Goal: Information Seeking & Learning: Learn about a topic

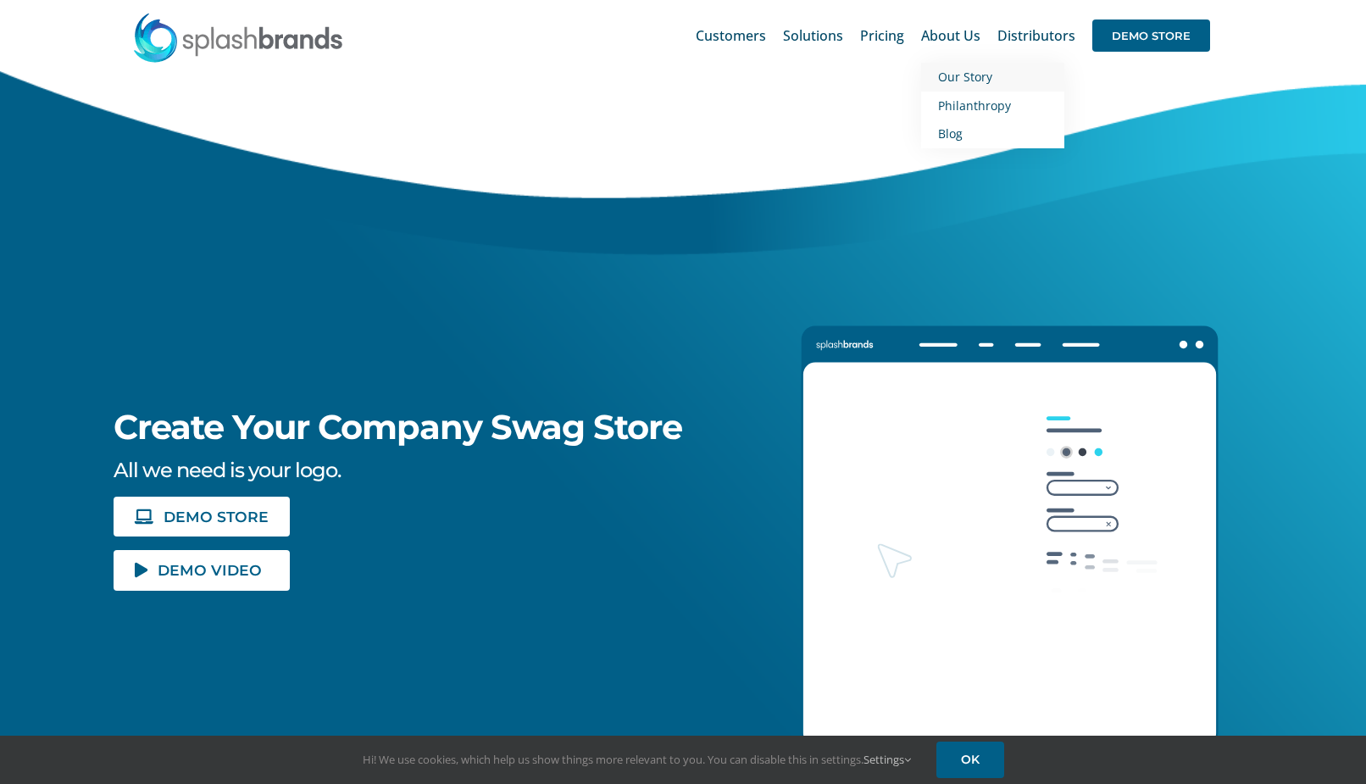
click at [953, 75] on span "Our Story" at bounding box center [965, 77] width 54 height 16
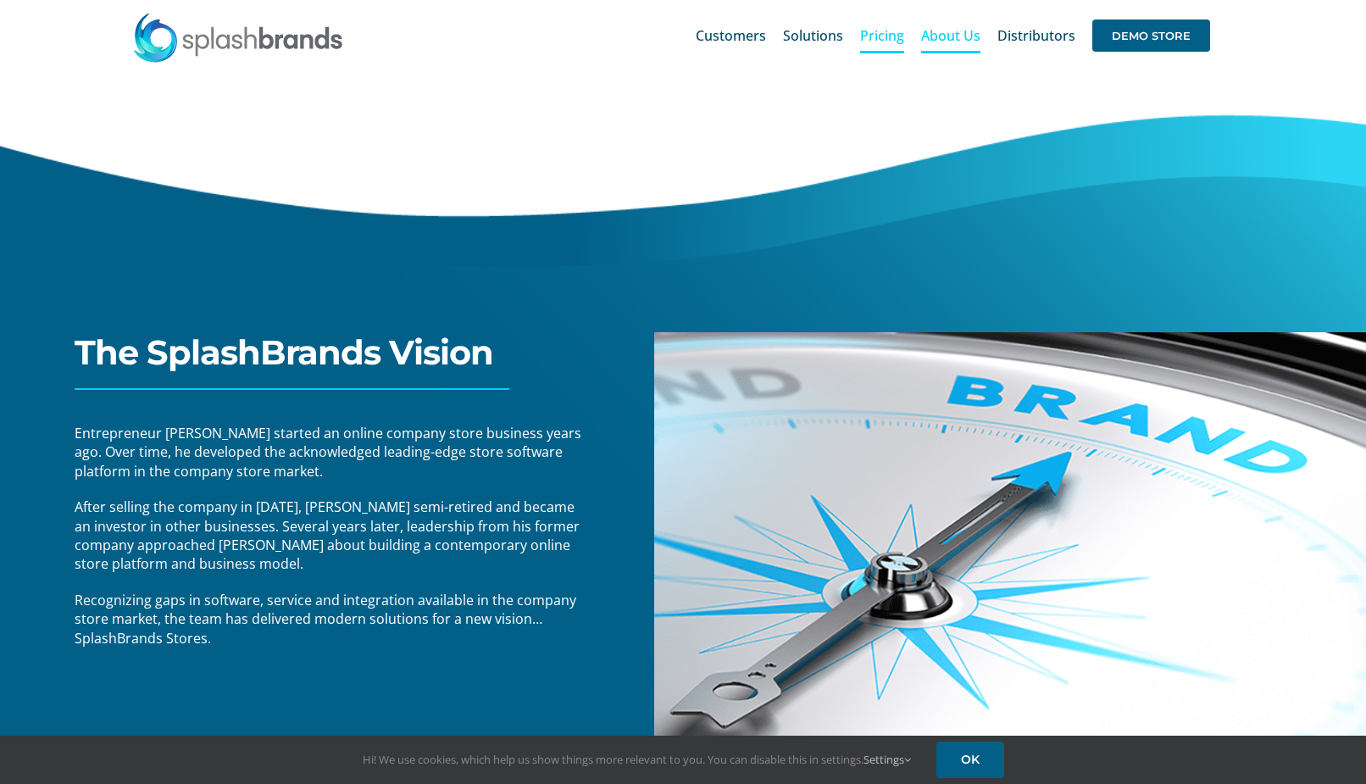
click at [894, 37] on span "Pricing" at bounding box center [882, 36] width 44 height 14
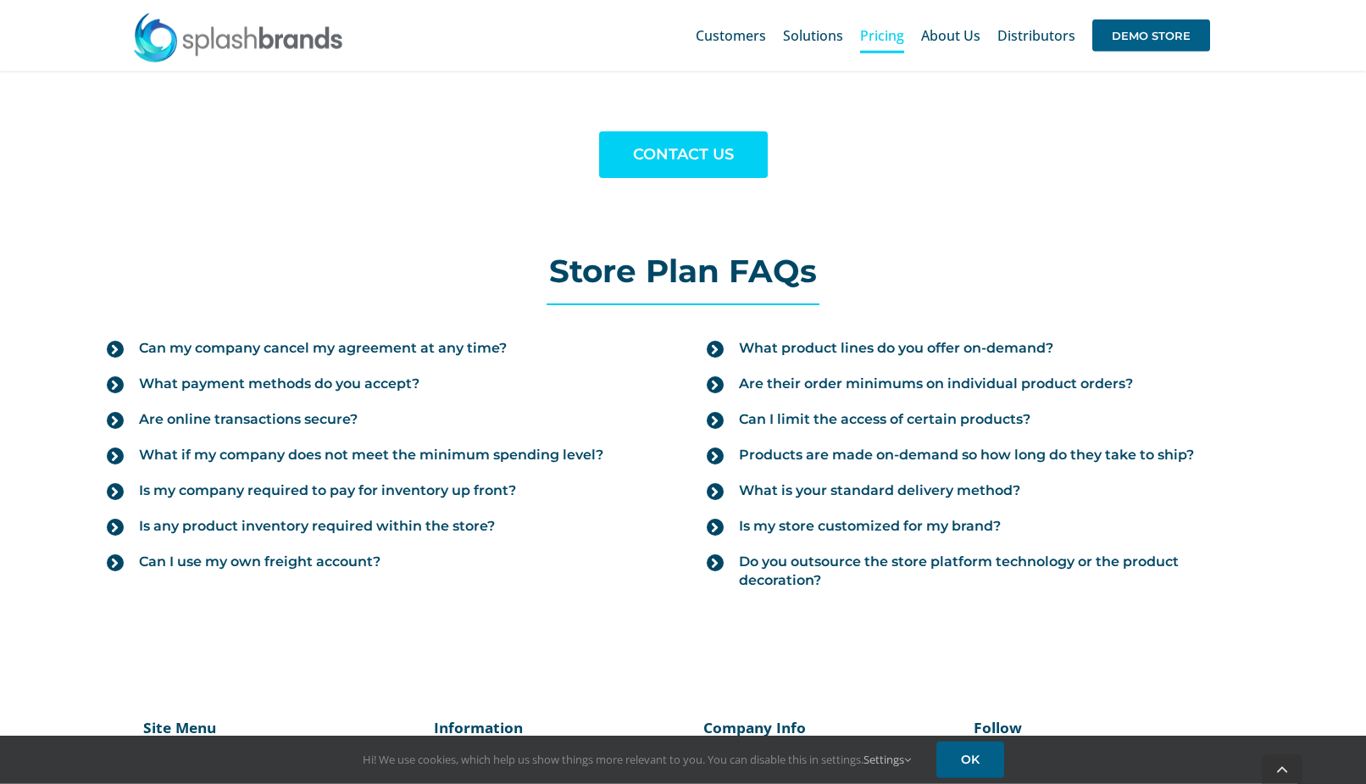
scroll to position [1729, 0]
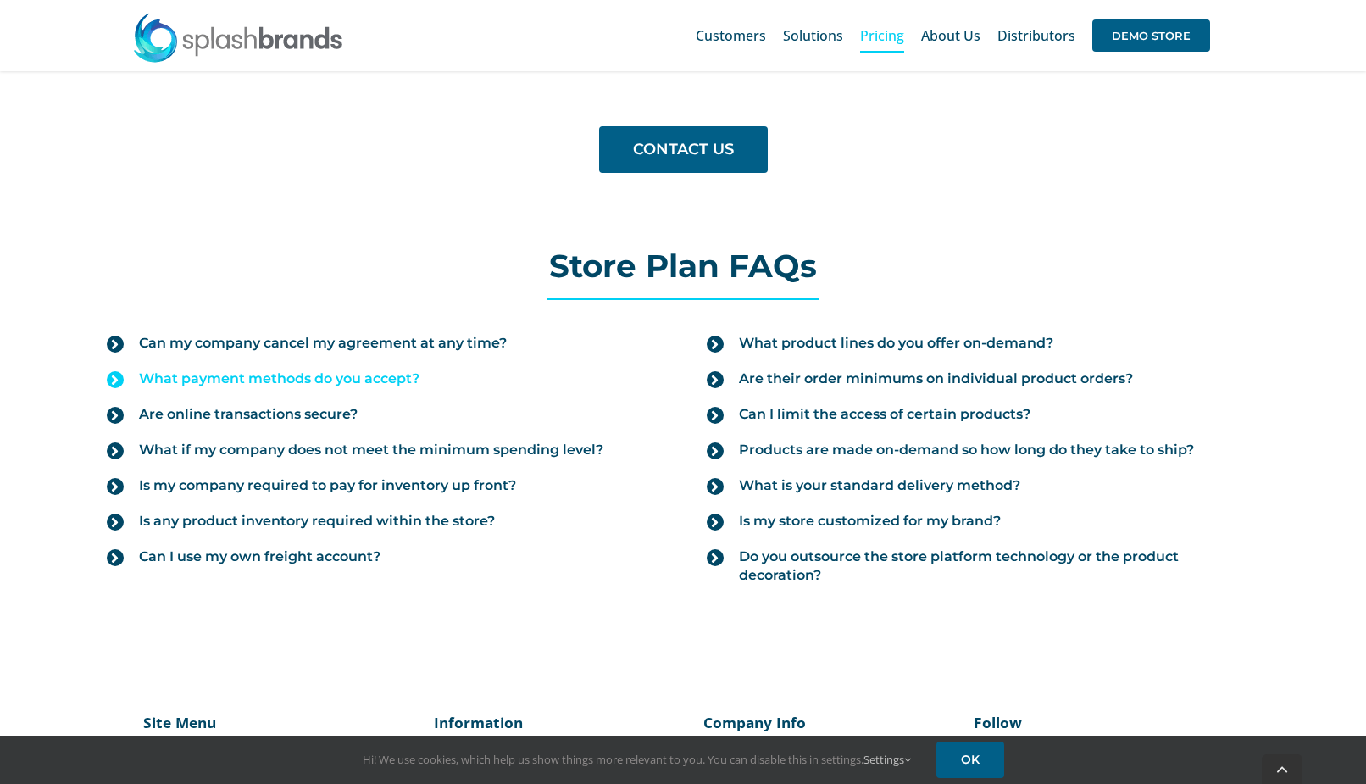
click at [113, 377] on icon at bounding box center [115, 379] width 17 height 17
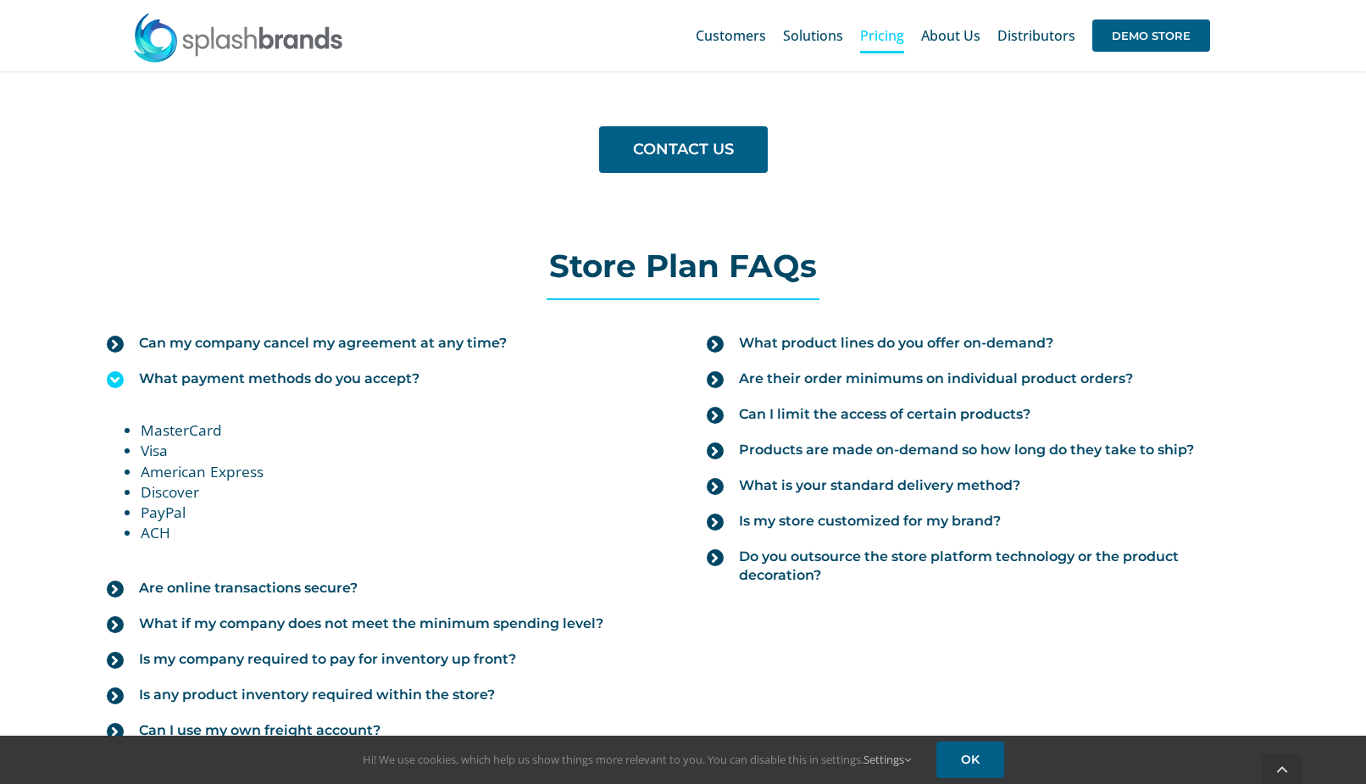
click at [113, 376] on icon at bounding box center [115, 379] width 17 height 17
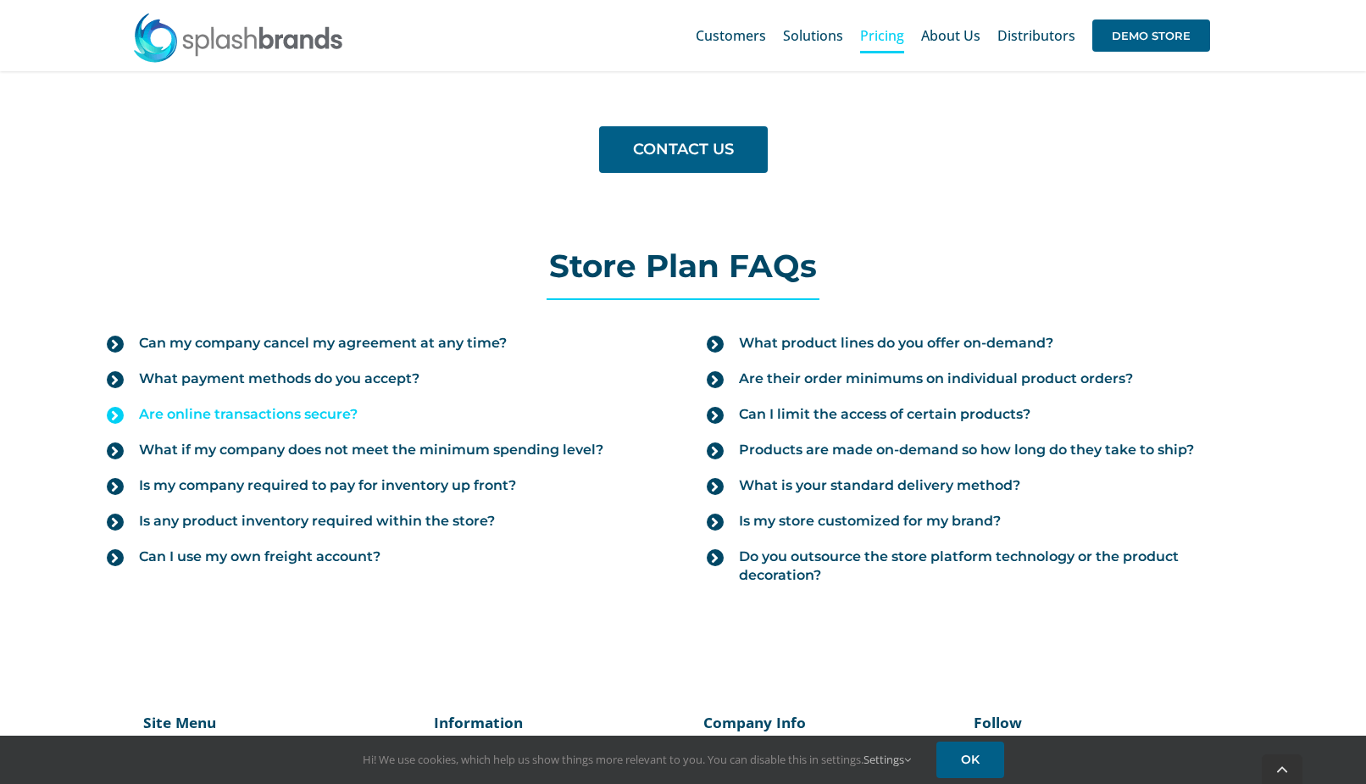
click at [116, 415] on icon at bounding box center [115, 415] width 17 height 17
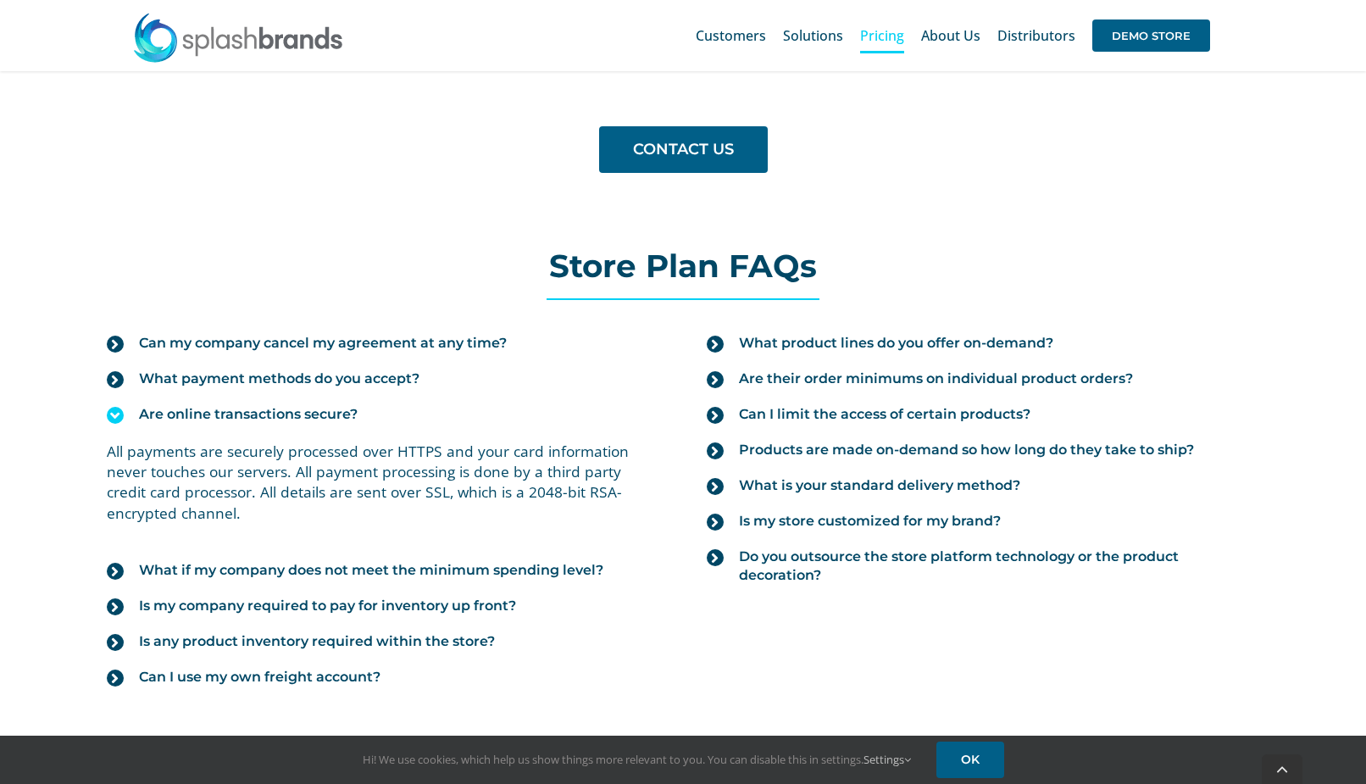
click at [116, 415] on icon at bounding box center [115, 415] width 17 height 17
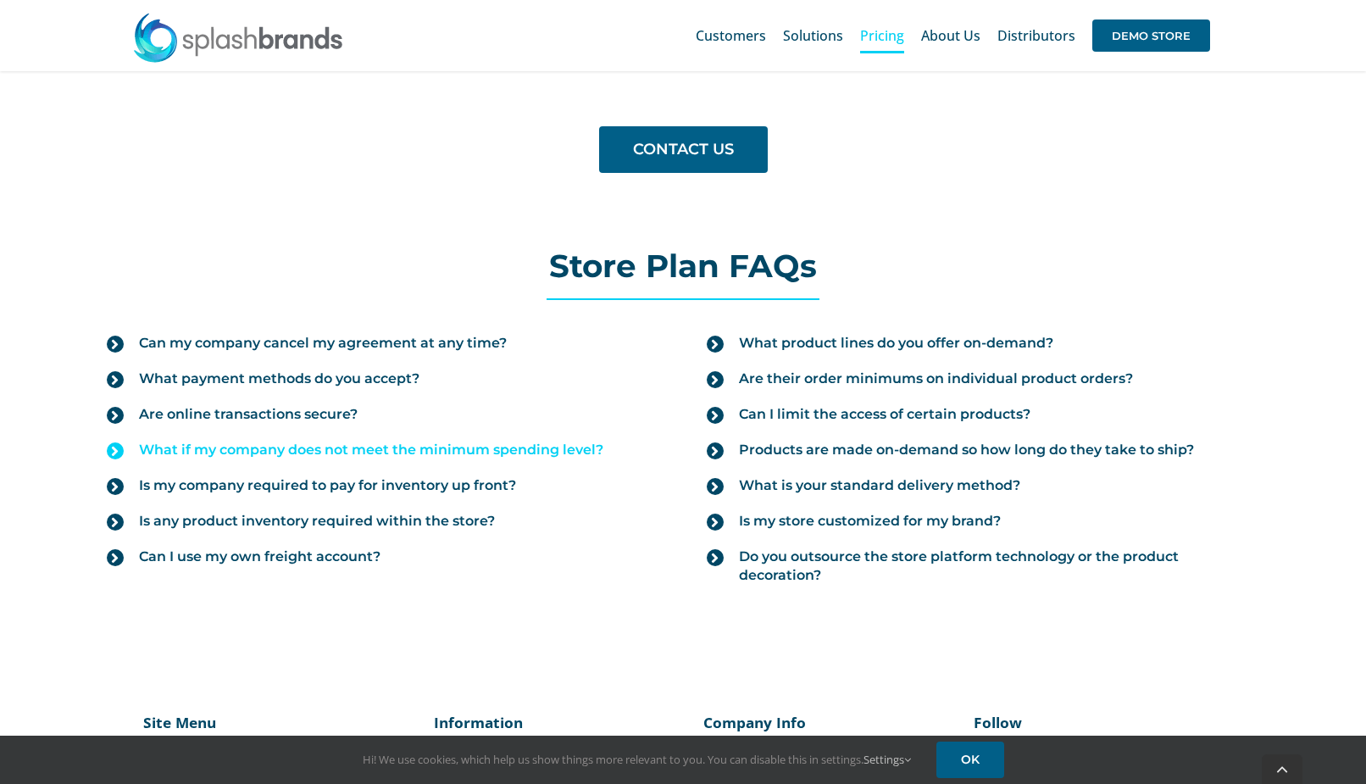
click at [117, 448] on icon at bounding box center [115, 450] width 17 height 17
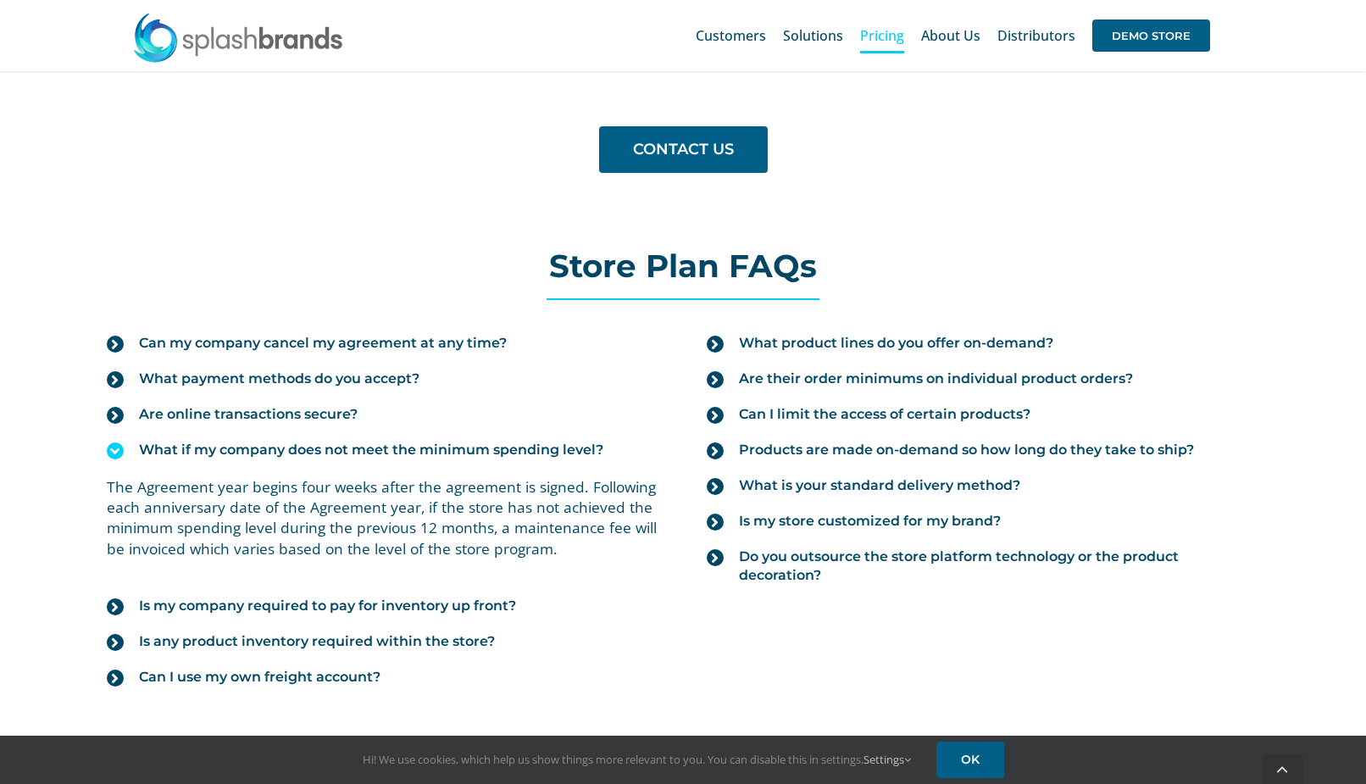
click at [115, 449] on icon at bounding box center [115, 450] width 17 height 17
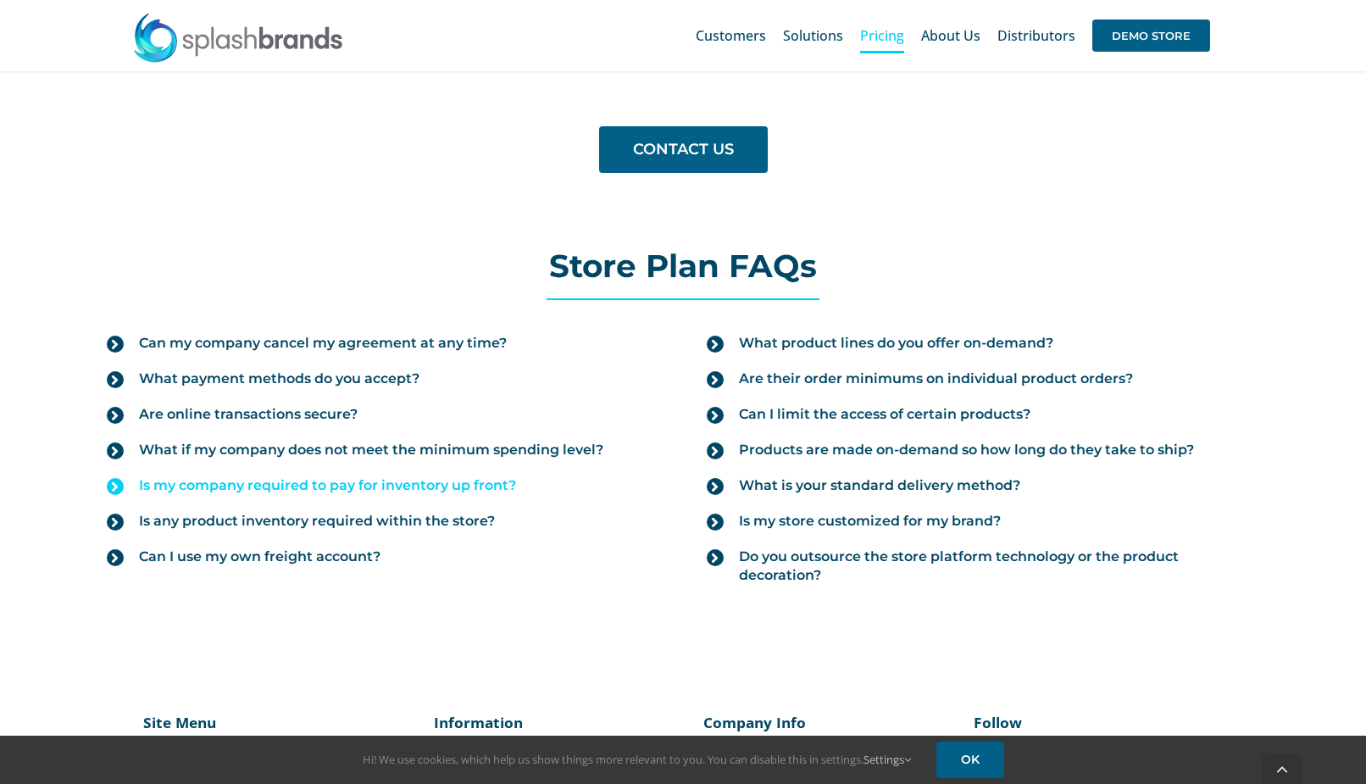
click at [118, 485] on icon at bounding box center [115, 486] width 17 height 17
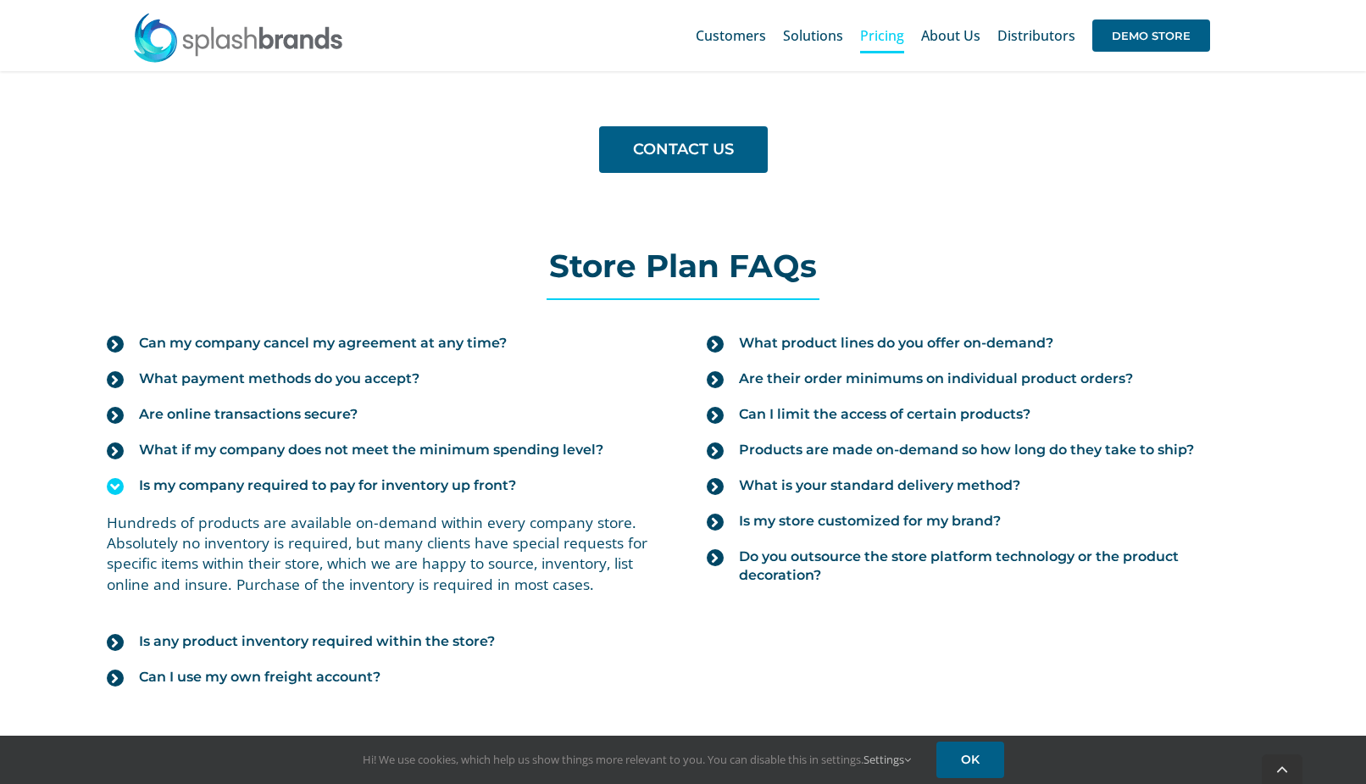
click at [117, 483] on icon at bounding box center [115, 486] width 17 height 17
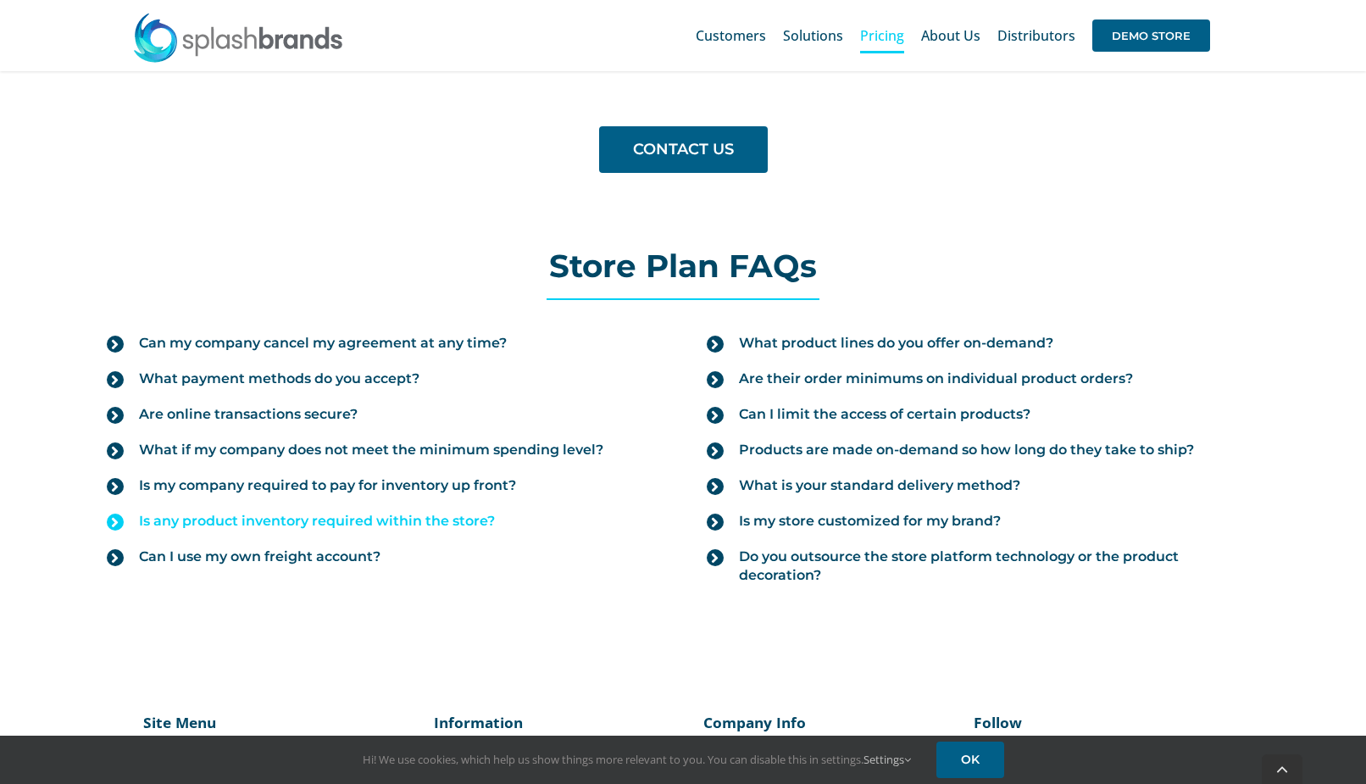
click at [117, 519] on icon at bounding box center [115, 522] width 17 height 17
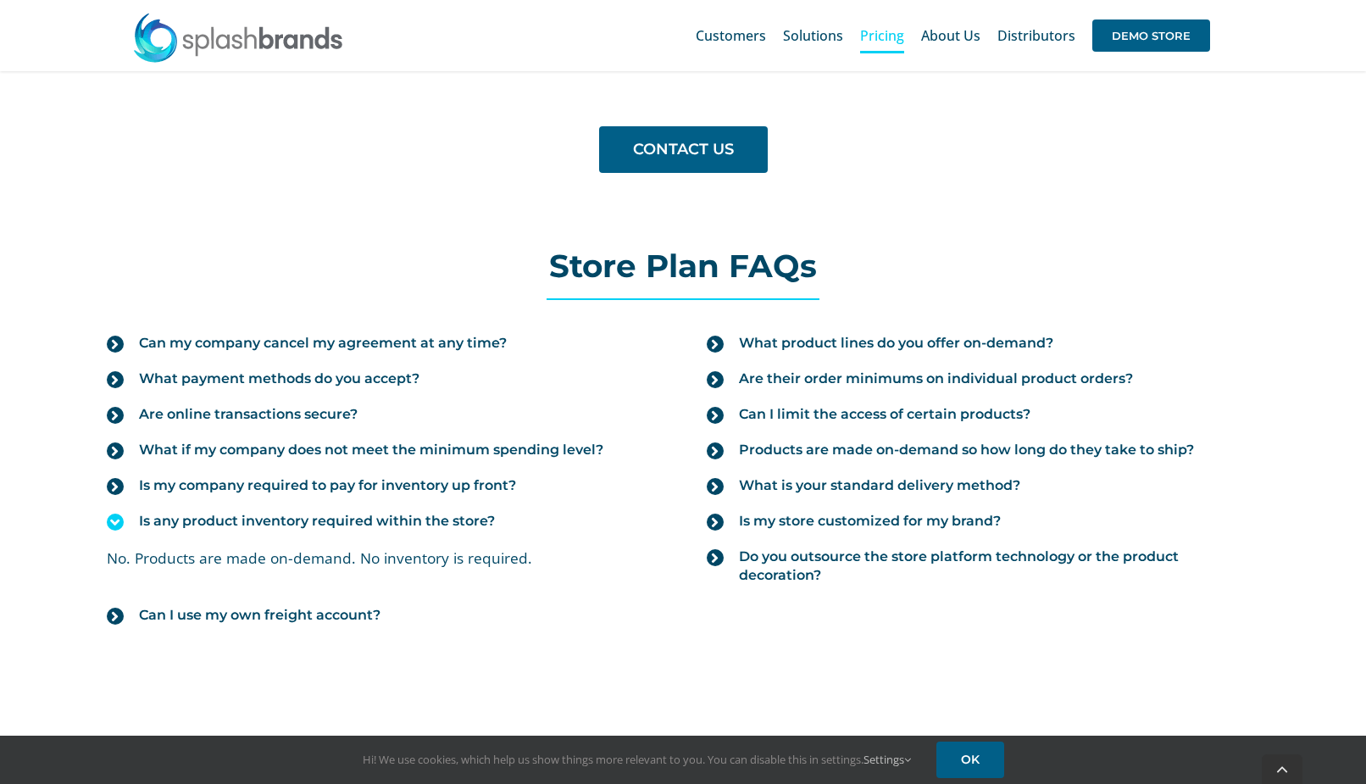
click at [117, 519] on icon at bounding box center [115, 522] width 17 height 17
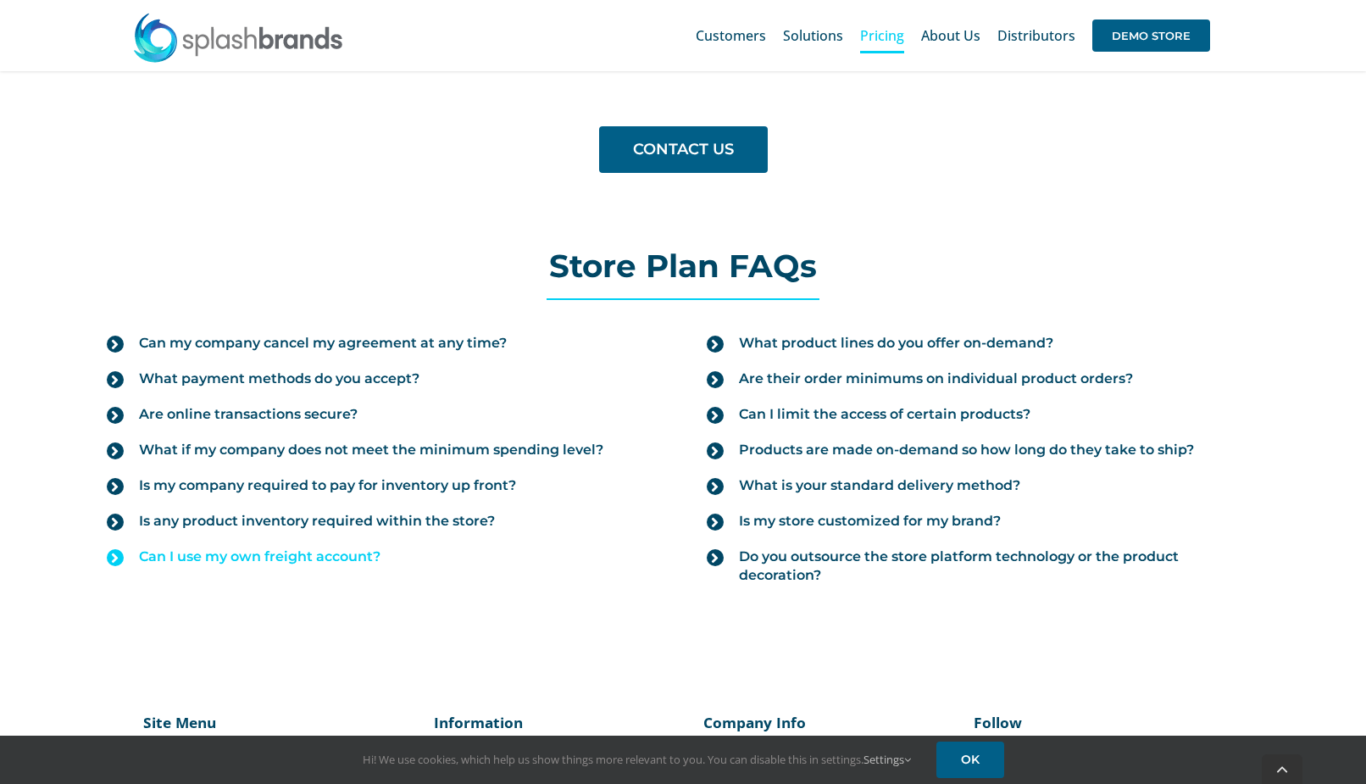
click at [114, 560] on icon at bounding box center [115, 557] width 17 height 17
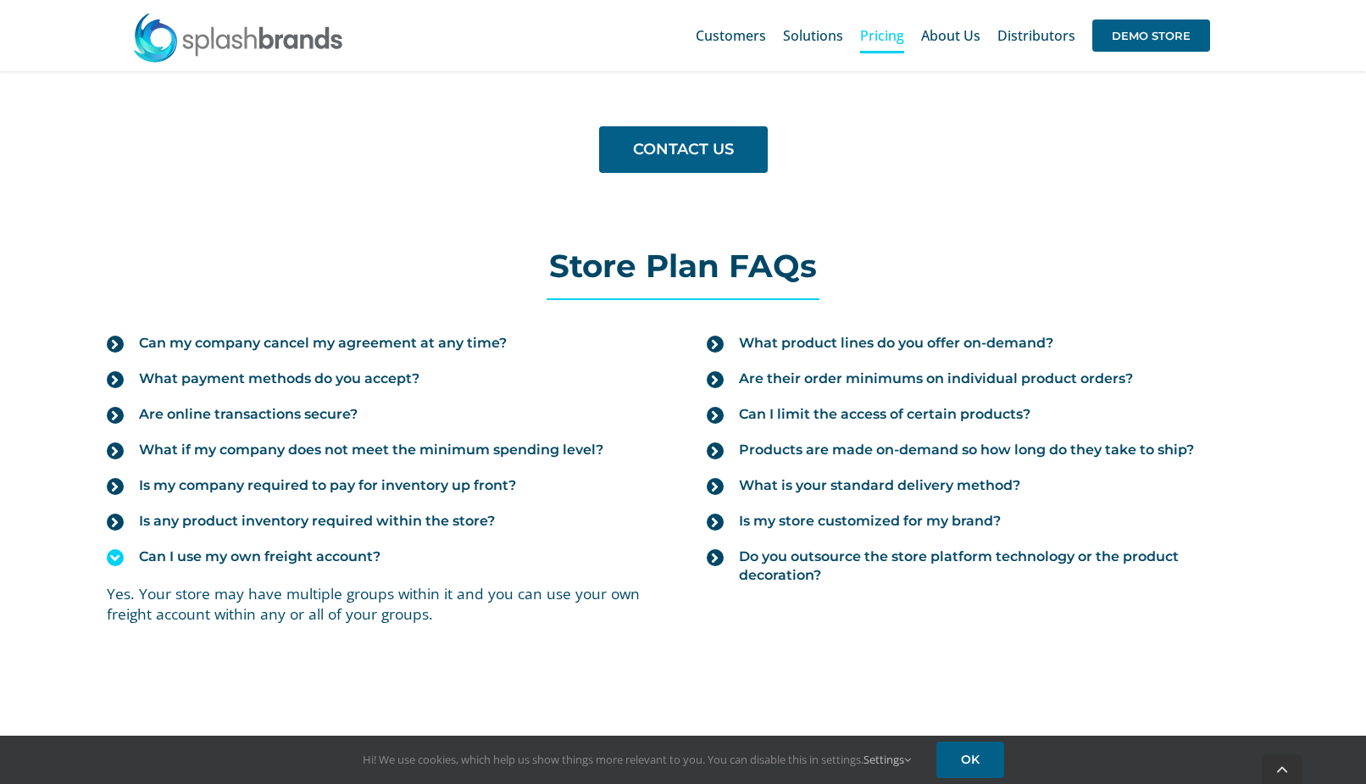
click at [114, 560] on icon at bounding box center [115, 557] width 17 height 17
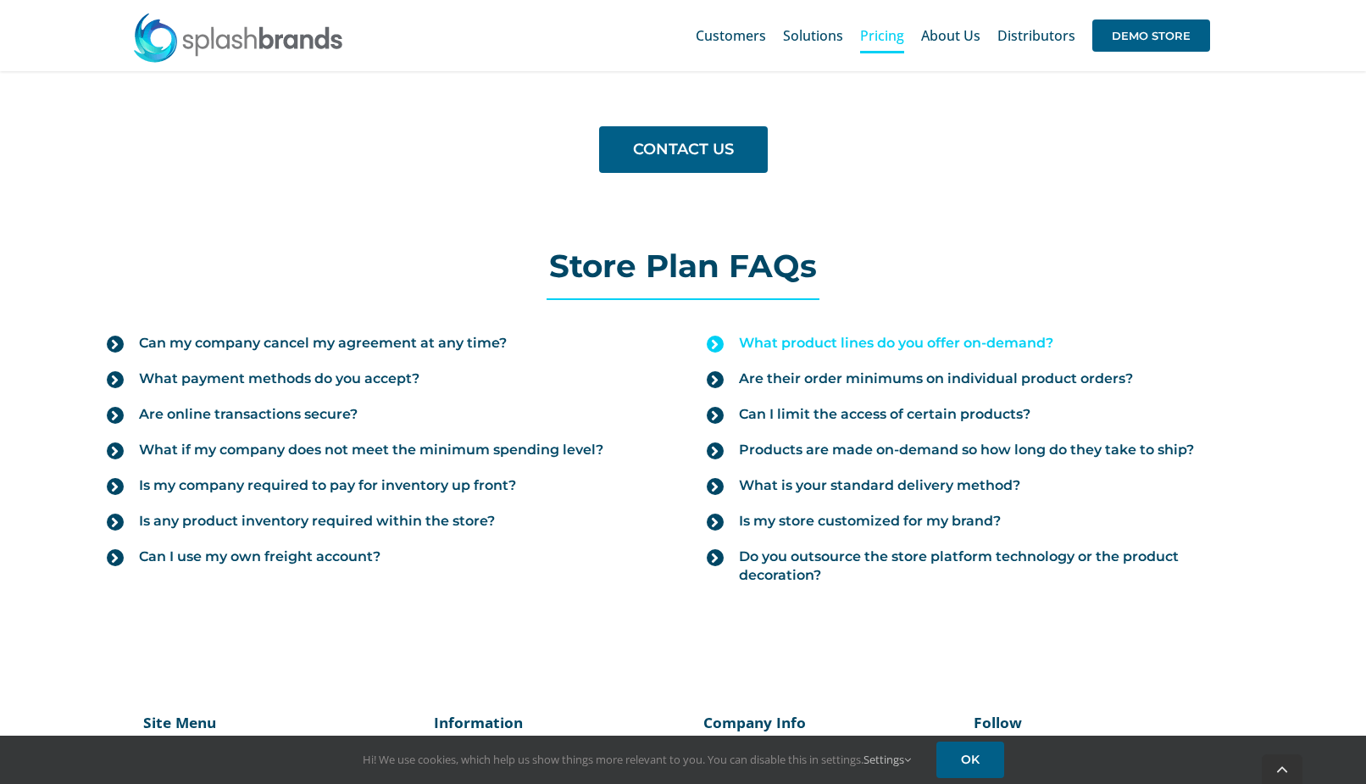
click at [716, 345] on icon at bounding box center [715, 344] width 17 height 17
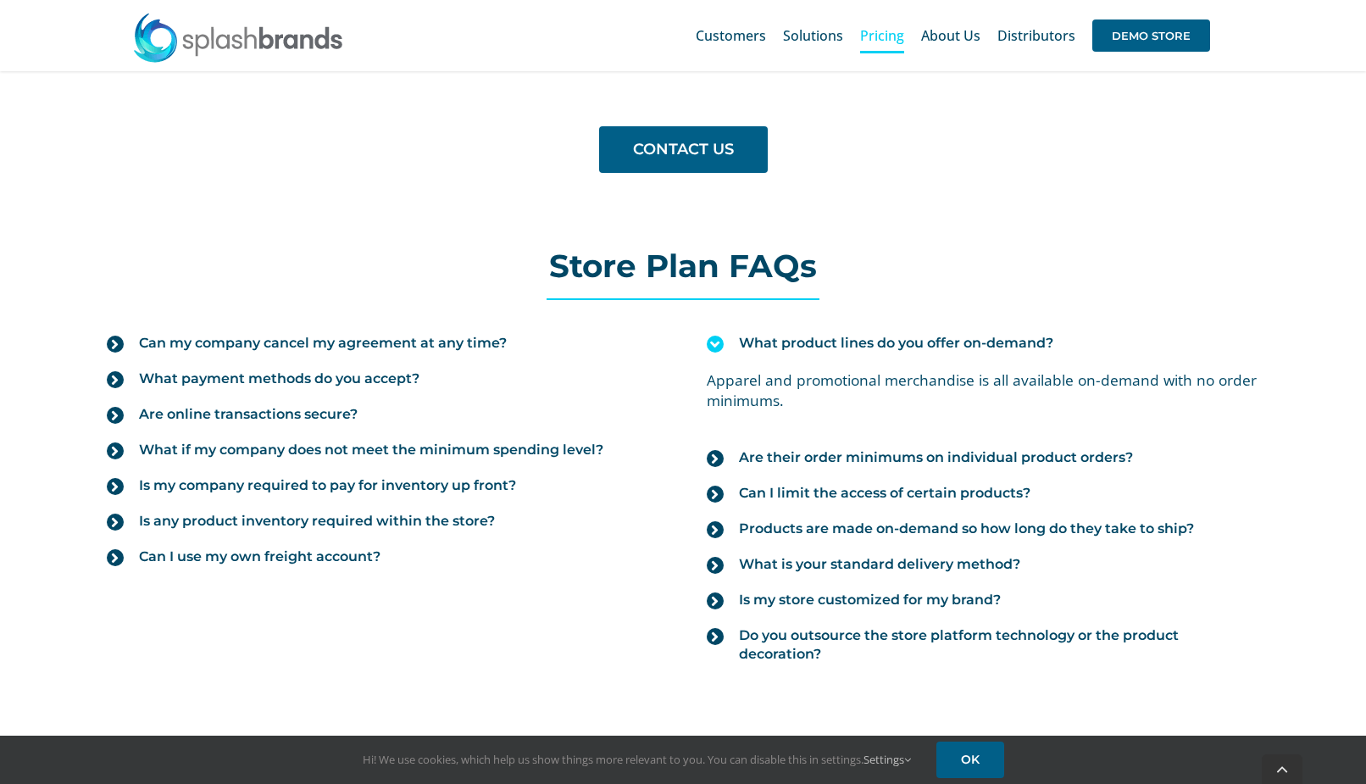
click at [716, 345] on icon at bounding box center [715, 344] width 17 height 17
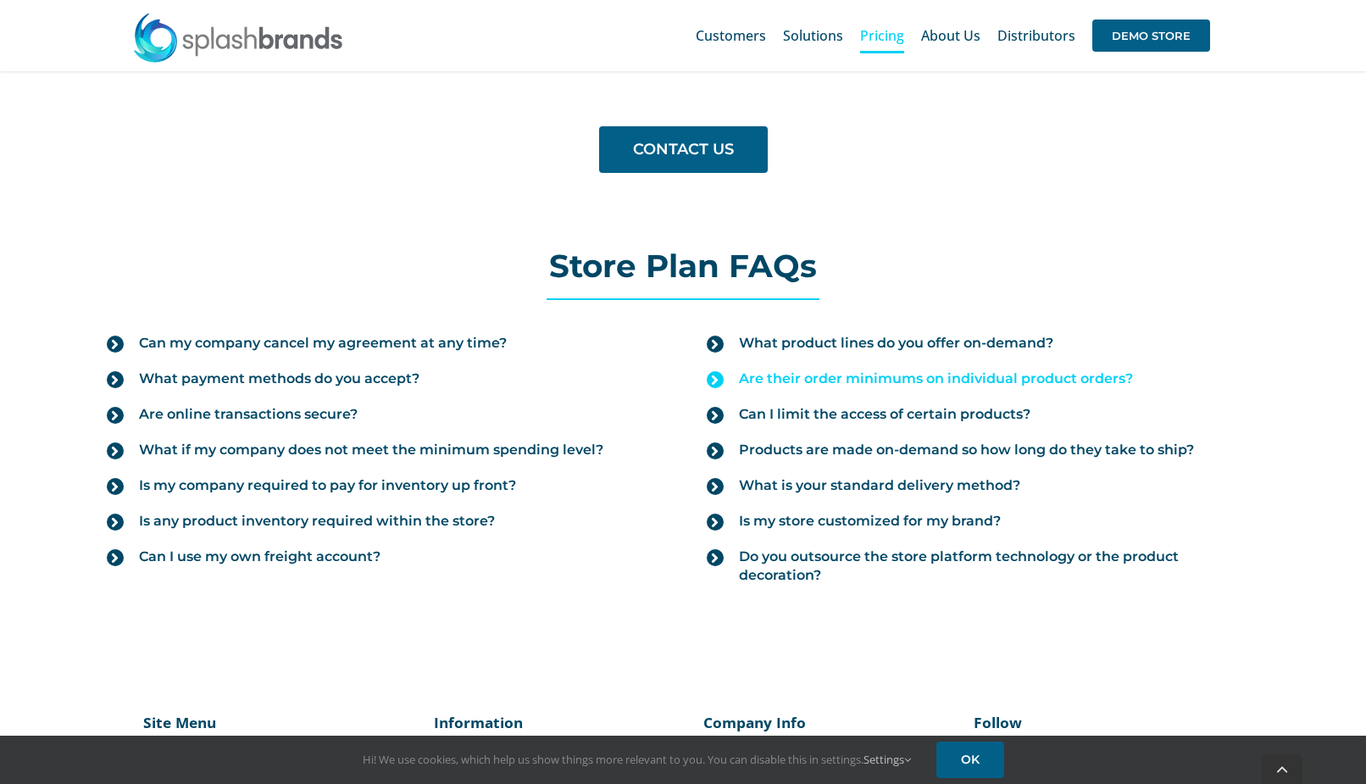
click at [720, 378] on icon at bounding box center [715, 379] width 17 height 17
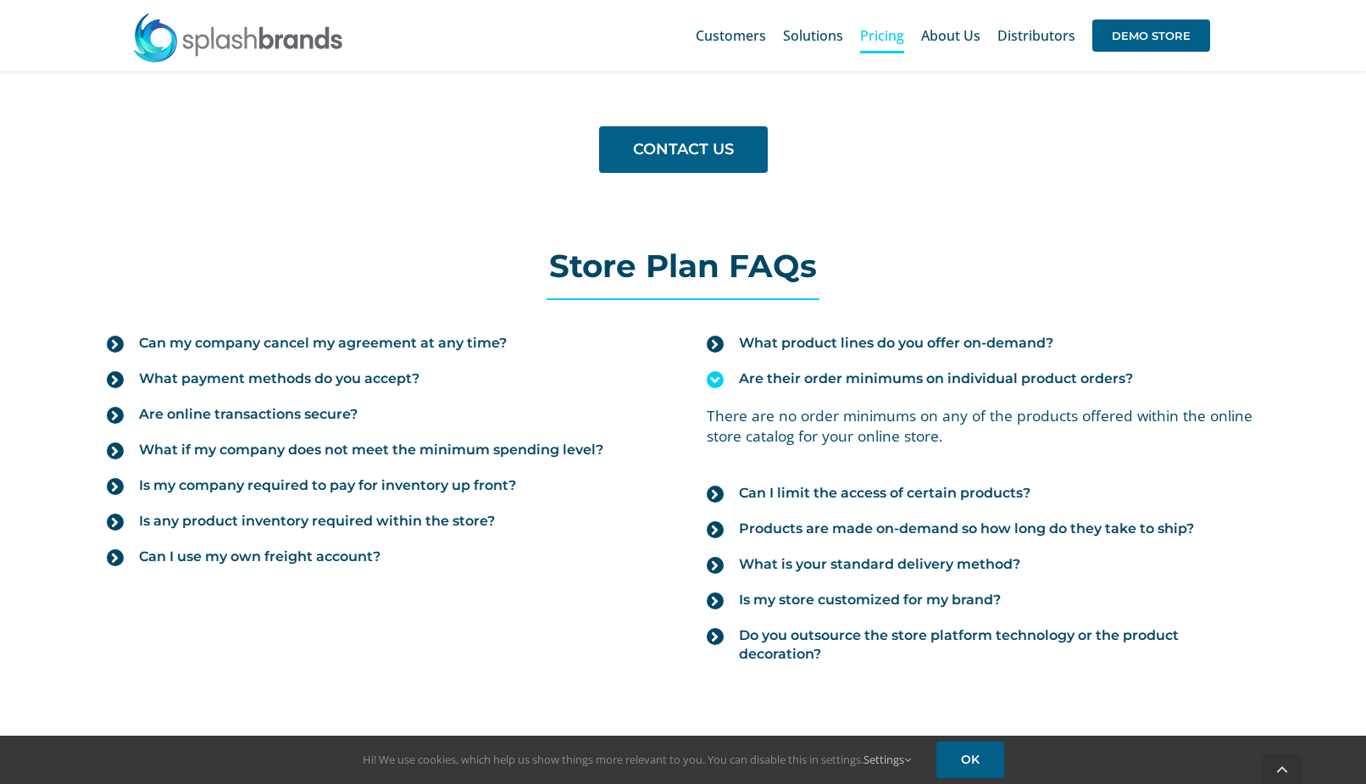
click at [715, 380] on icon at bounding box center [715, 379] width 17 height 17
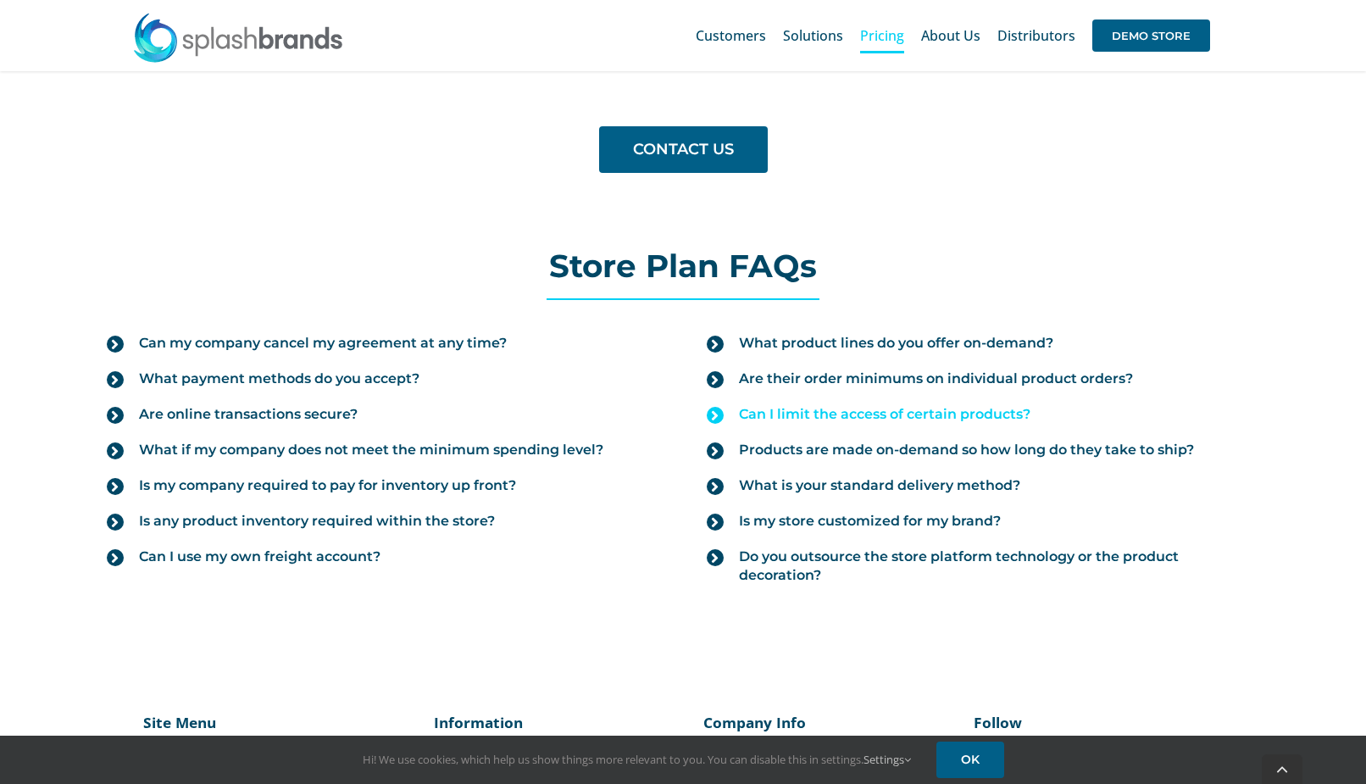
click at [715, 411] on icon at bounding box center [715, 415] width 17 height 17
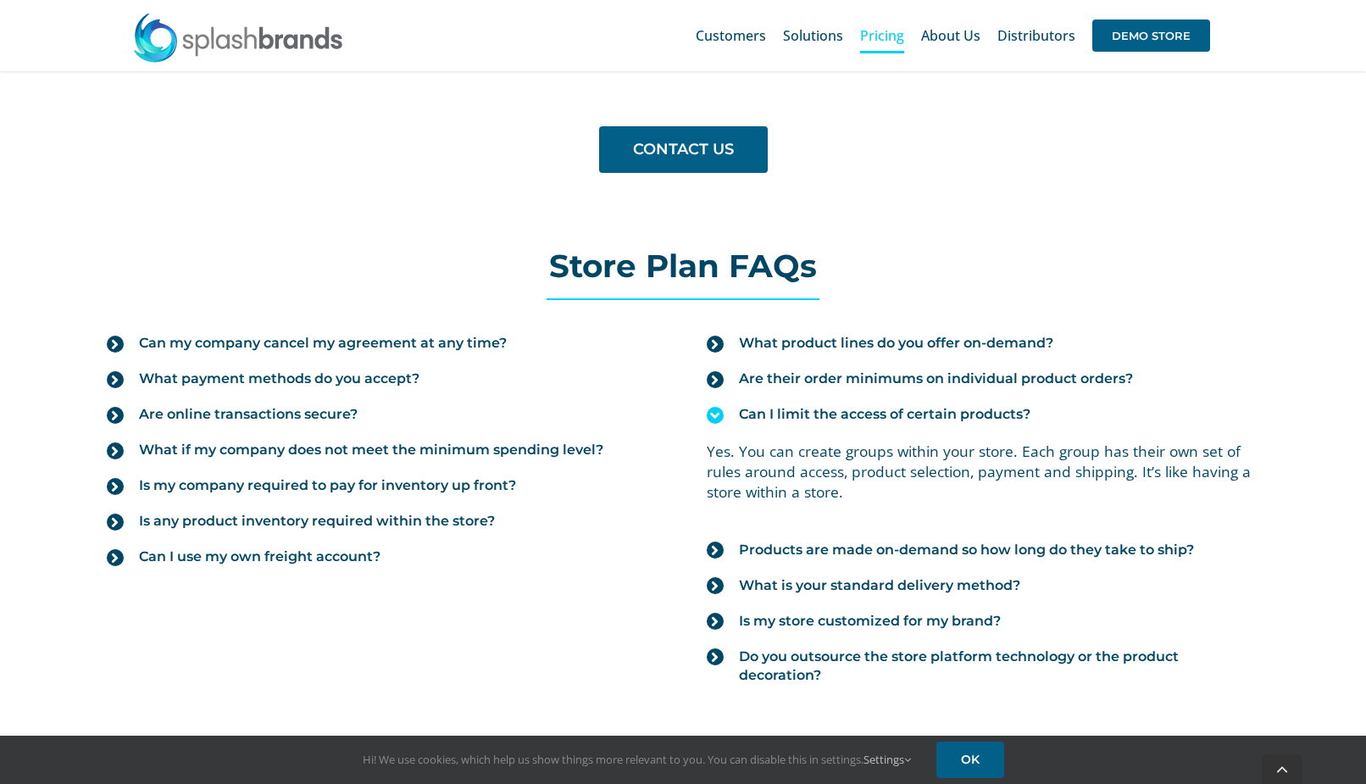
click at [715, 414] on icon at bounding box center [715, 415] width 17 height 17
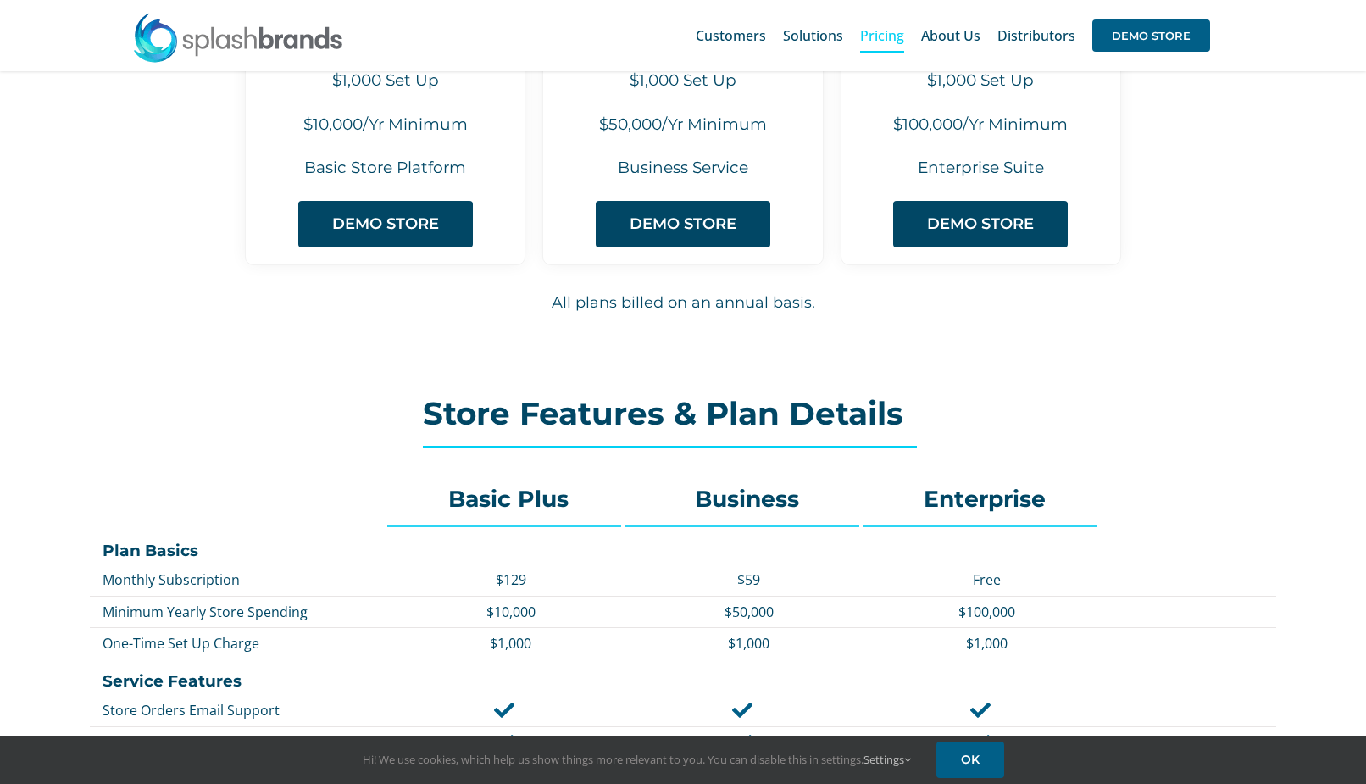
scroll to position [0, 0]
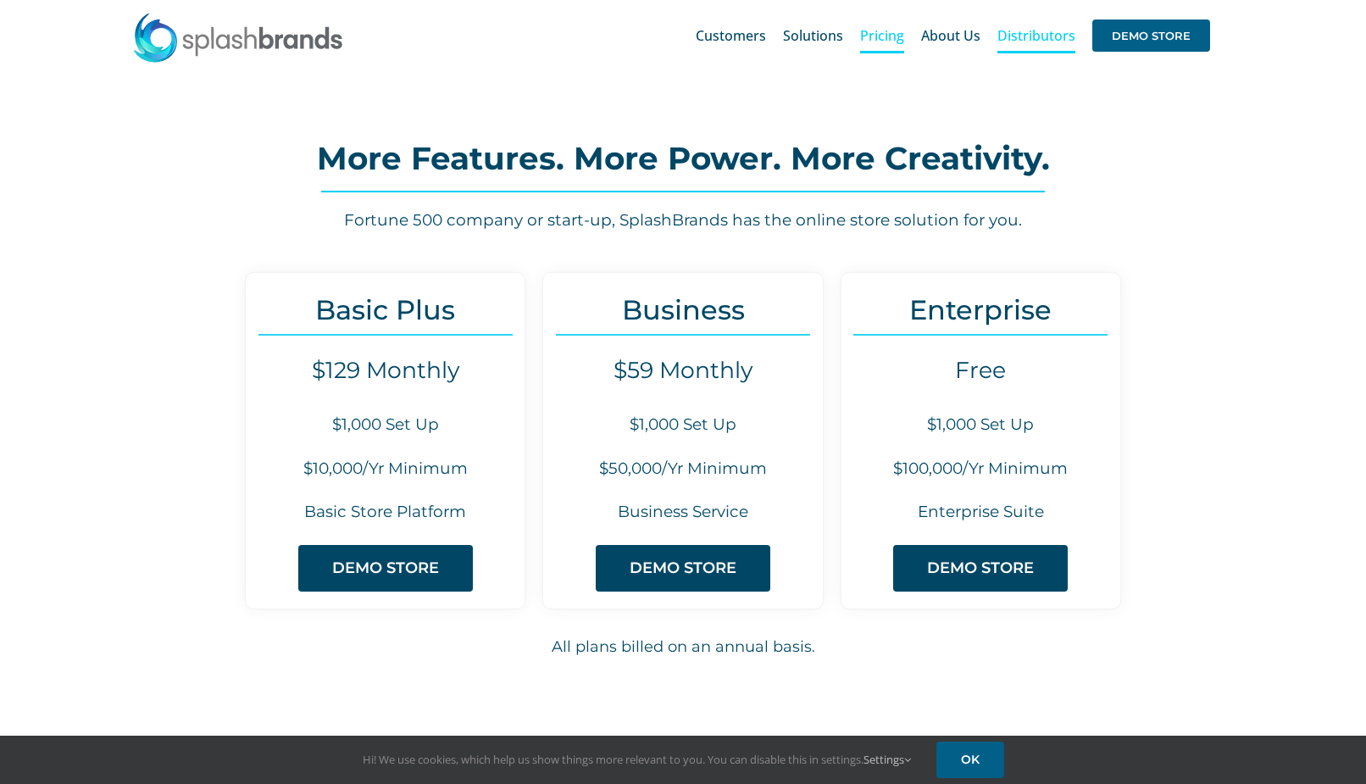
click at [1022, 38] on span "Distributors" at bounding box center [1037, 36] width 78 height 14
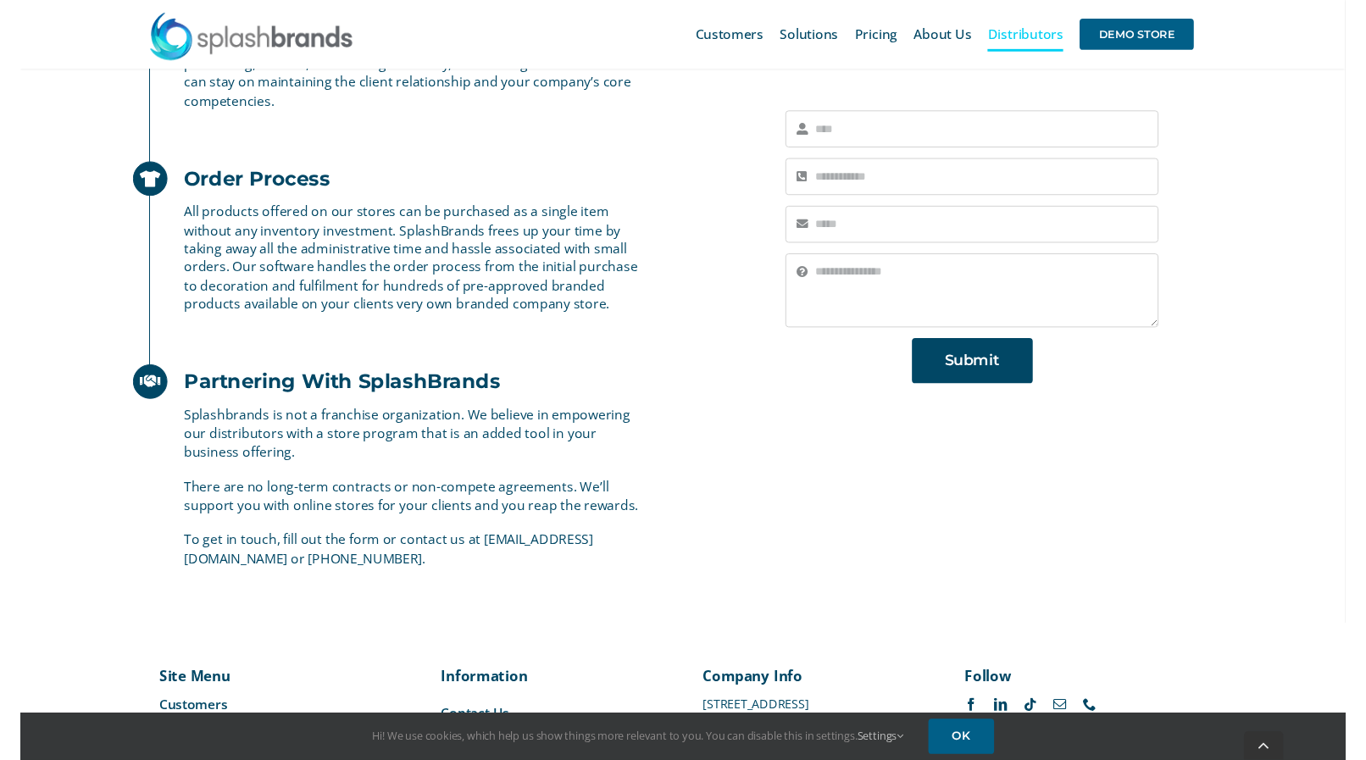
scroll to position [951, 0]
